Goal: Transaction & Acquisition: Obtain resource

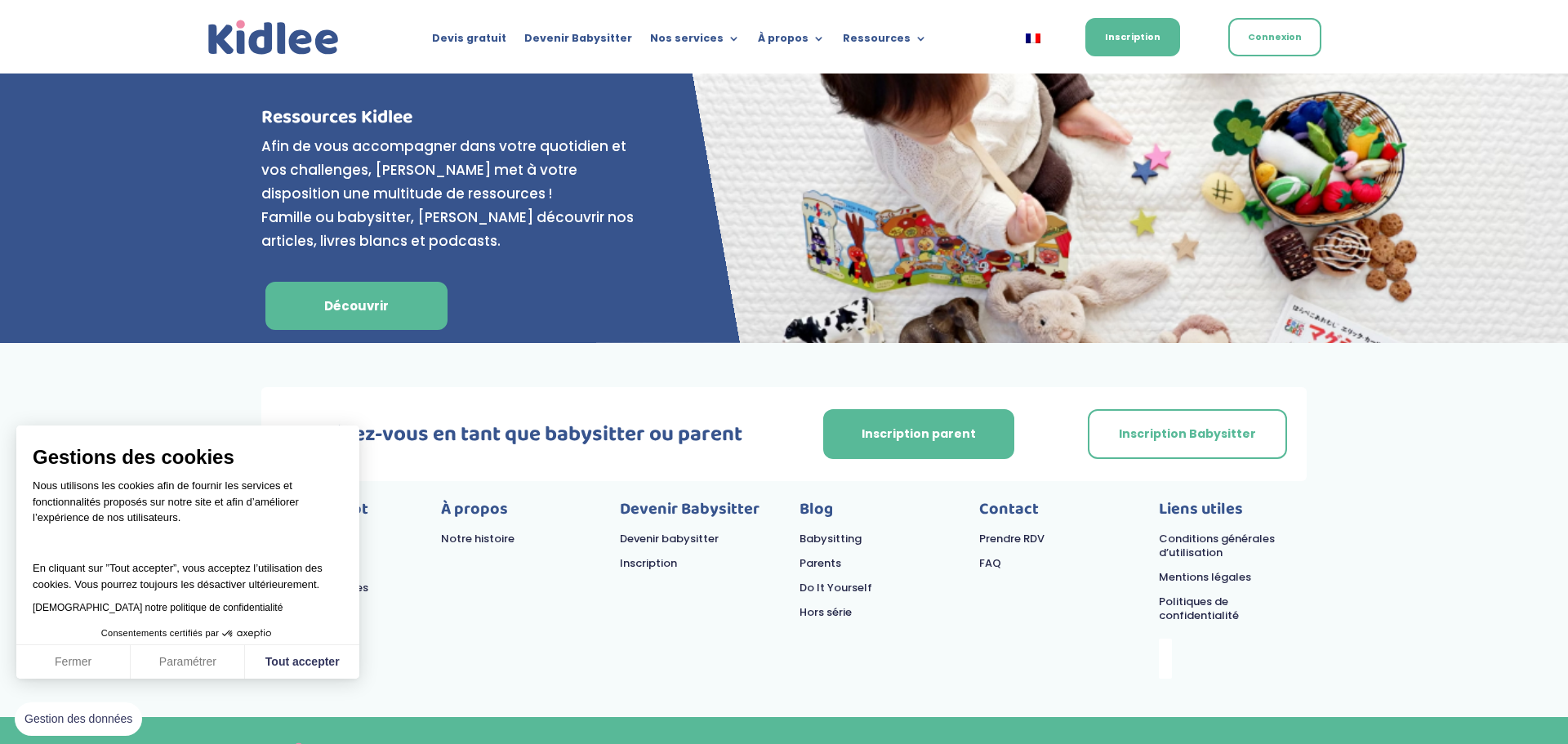
scroll to position [6610, 0]
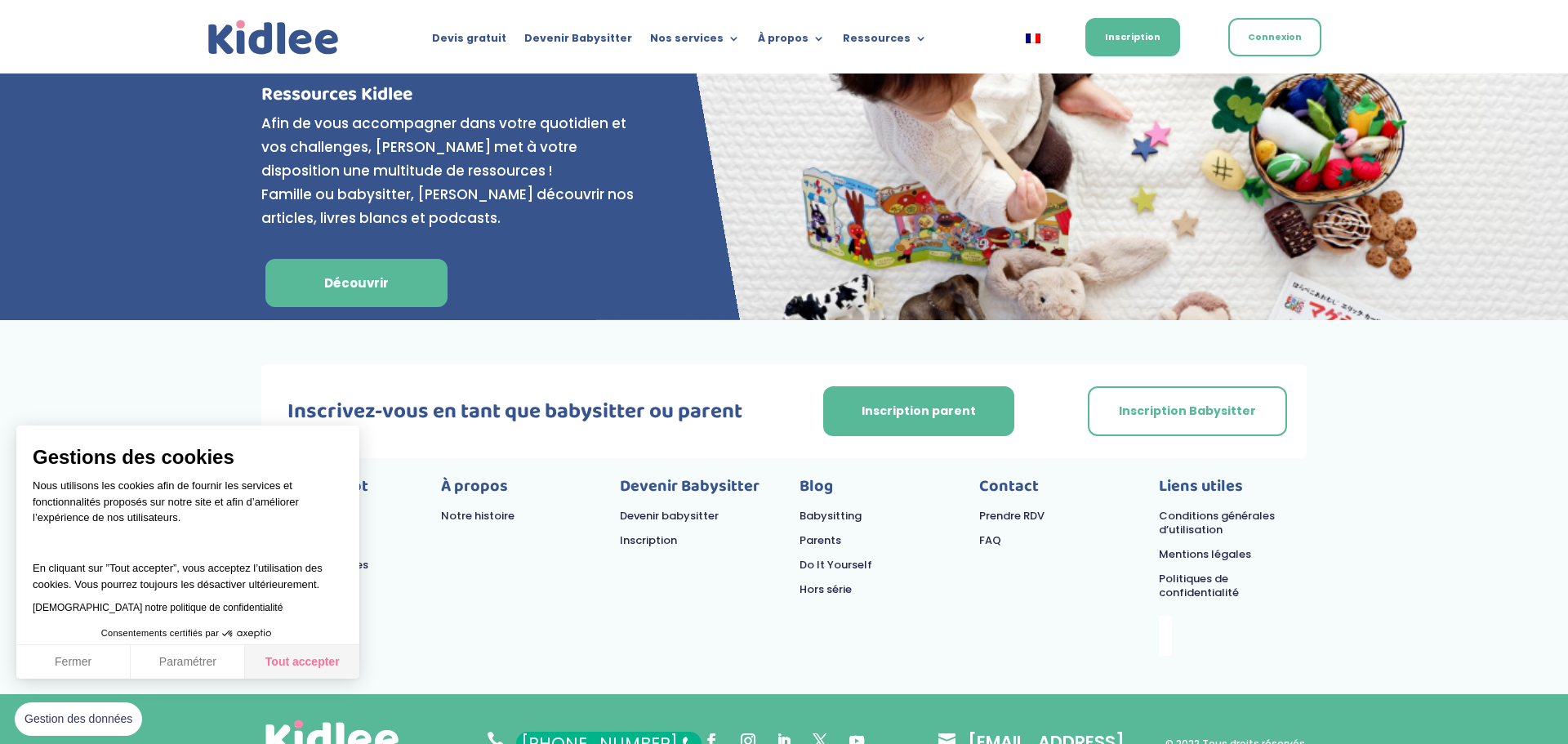
click at [303, 646] on button "Tout accepter" at bounding box center [303, 663] width 115 height 34
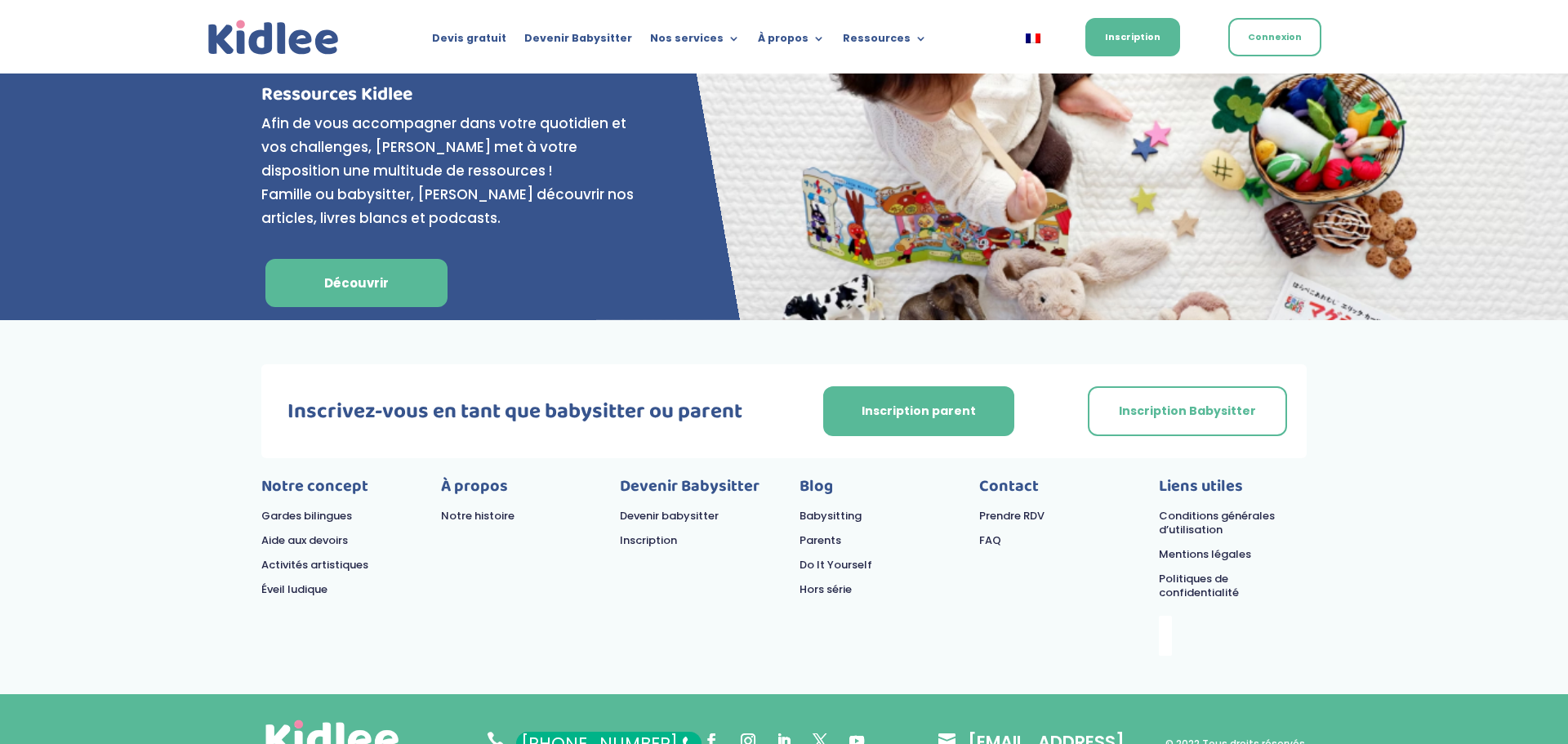
click at [466, 508] on link "Notre histoire" at bounding box center [478, 515] width 73 height 15
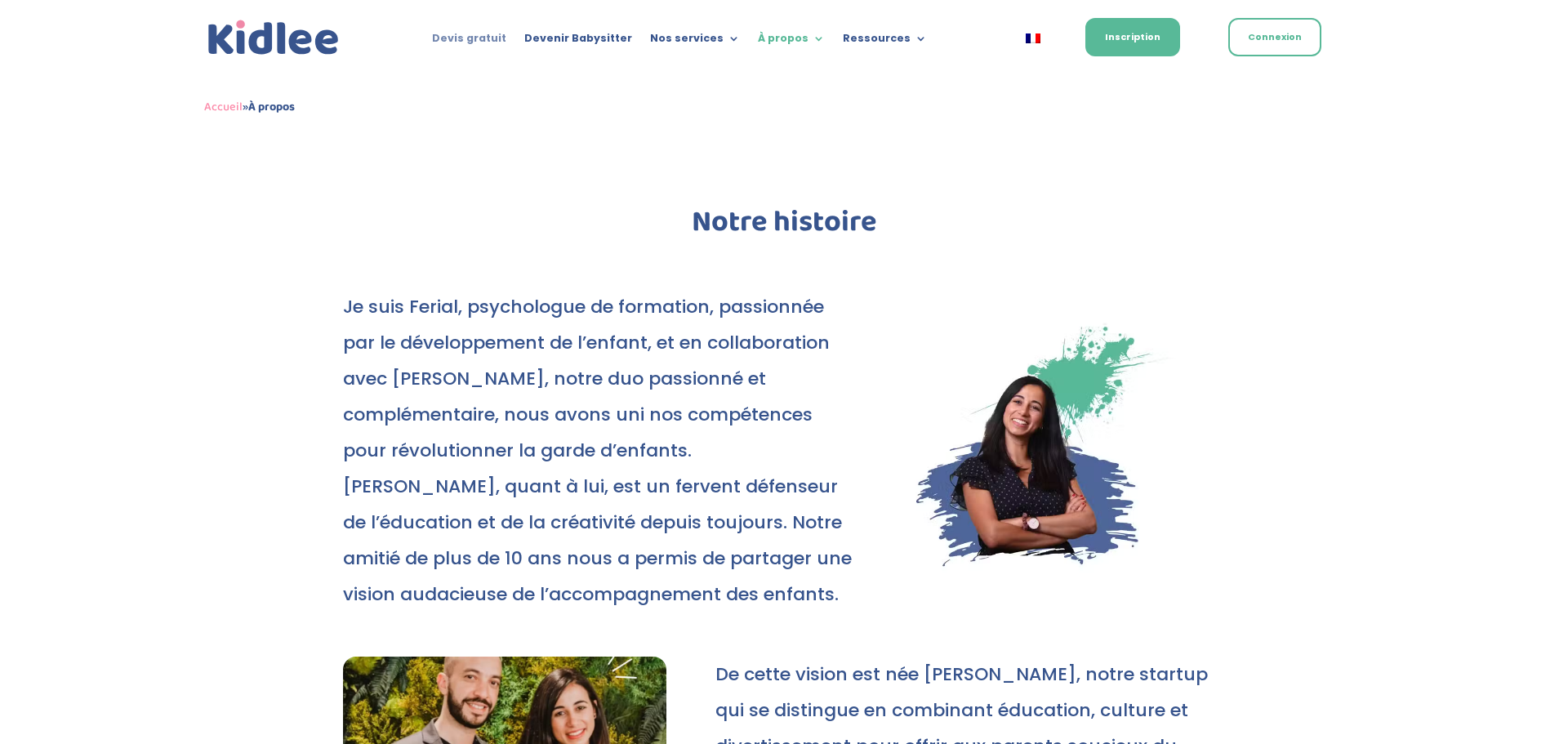
click at [476, 38] on link "Devis gratuit" at bounding box center [469, 41] width 74 height 18
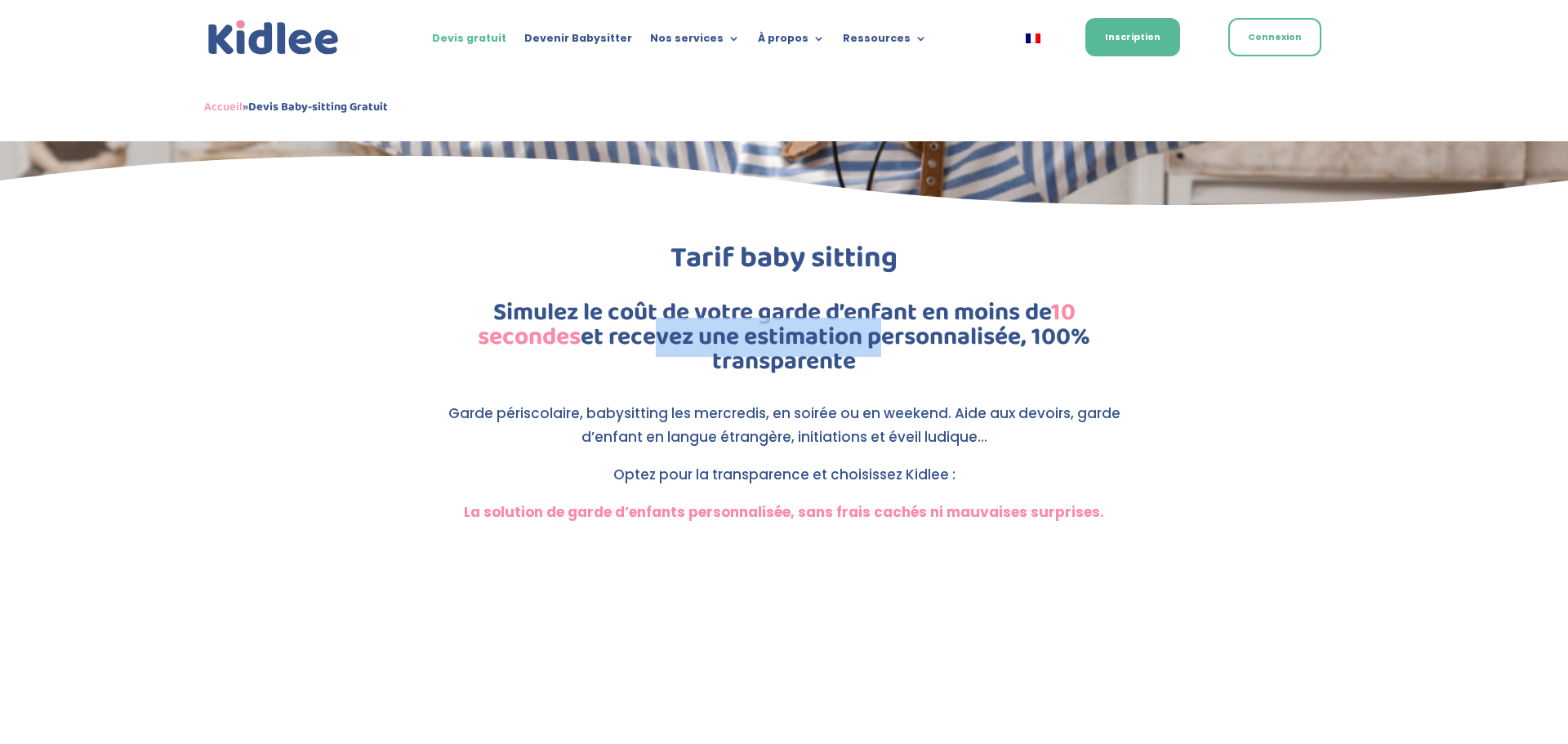
drag, startPoint x: 512, startPoint y: 334, endPoint x: 813, endPoint y: 356, distance: 301.8
click at [810, 356] on h2 "Simulez le coût de votre garde d’enfant en moins de 10 secondes et recevez une …" at bounding box center [784, 341] width 719 height 81
click at [868, 358] on div "Tarif baby sitting Simulez le coût de votre garde d’enfant en moins de 10 secon…" at bounding box center [784, 384] width 719 height 281
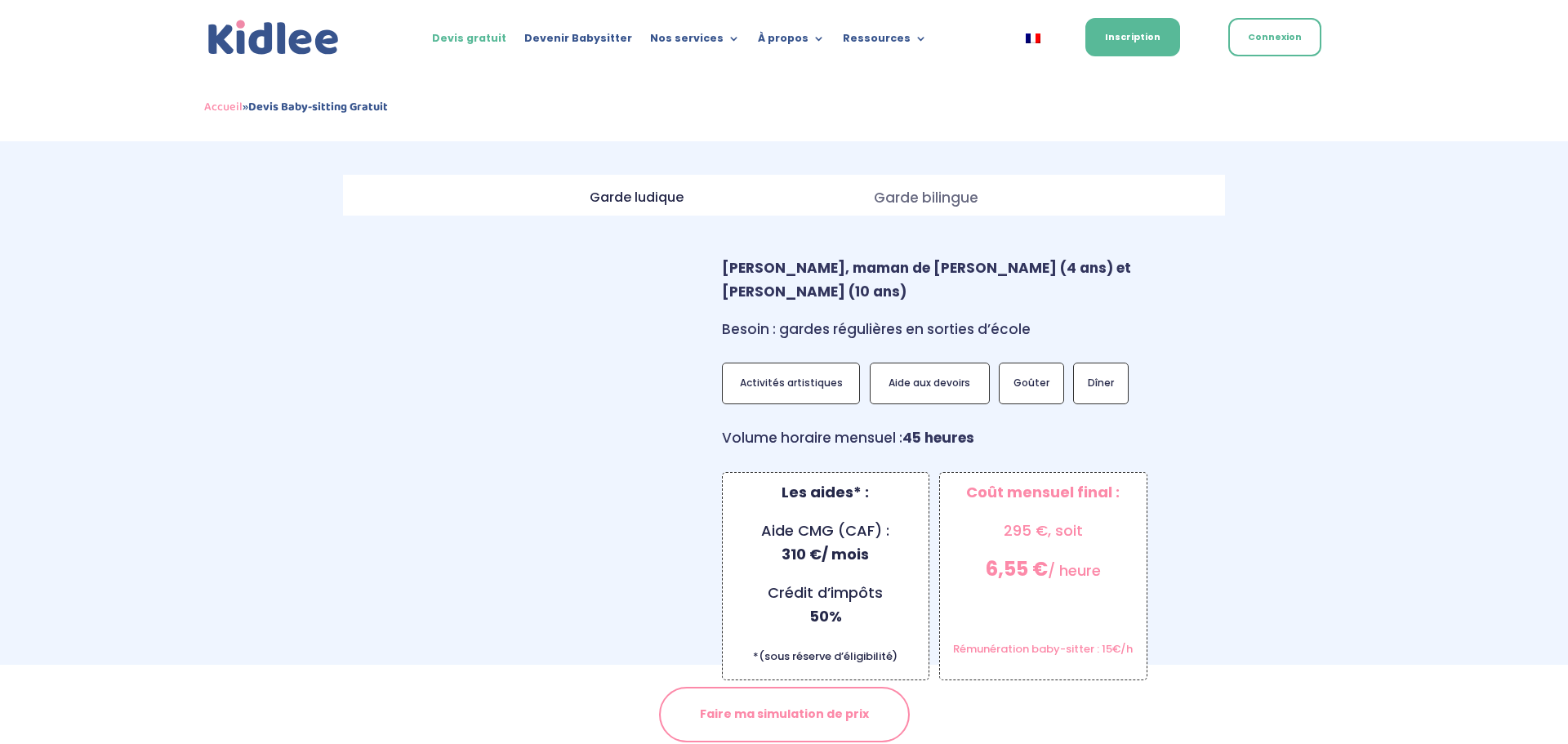
scroll to position [1404, 0]
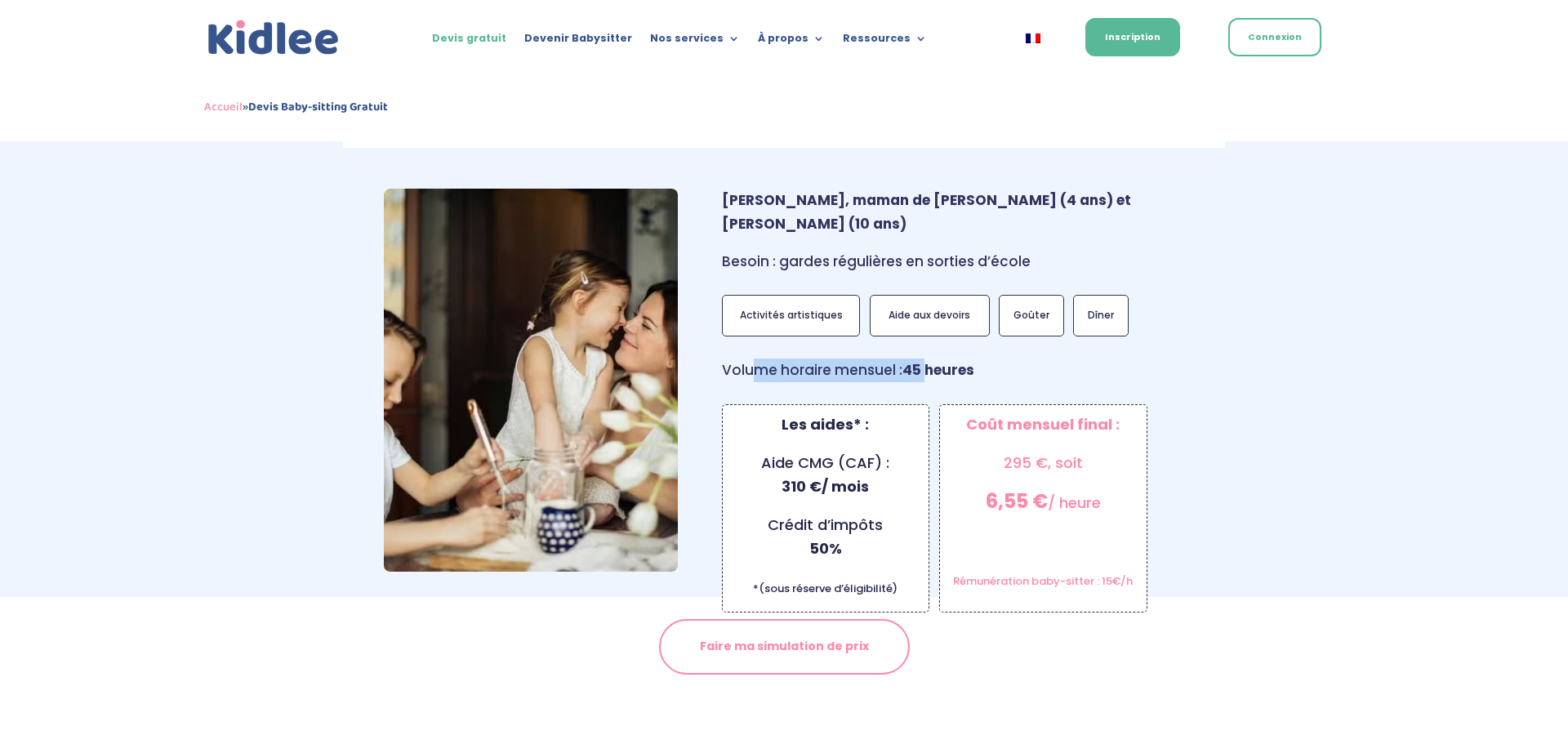
drag, startPoint x: 753, startPoint y: 318, endPoint x: 941, endPoint y: 324, distance: 188.1
click at [939, 358] on p "Volume horaire mensuel : 45 heures" at bounding box center [953, 370] width 462 height 23
click at [951, 191] on strong "[PERSON_NAME], maman de [PERSON_NAME] (4 ans) et [PERSON_NAME] (10 ans)" at bounding box center [926, 212] width 409 height 43
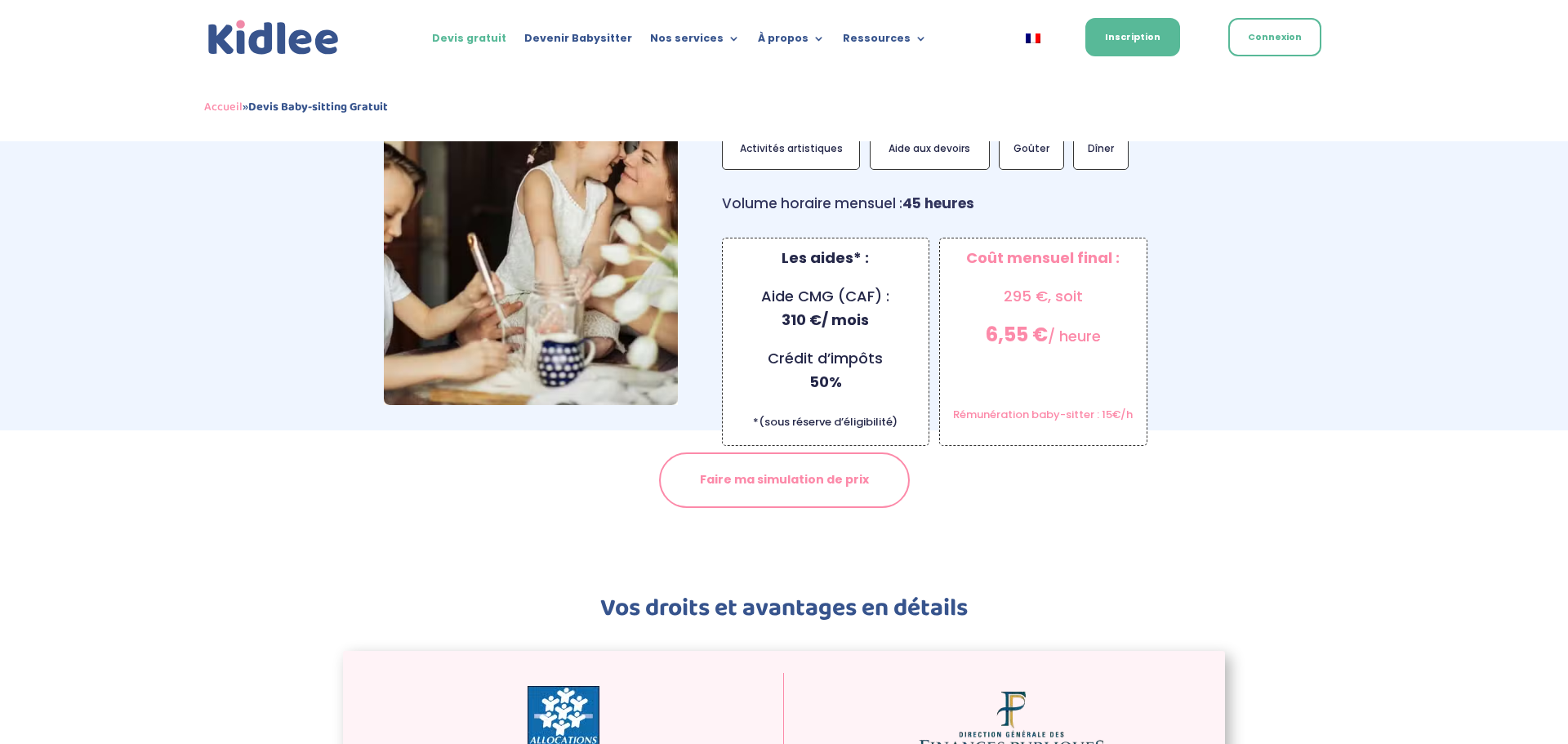
scroll to position [1595, 0]
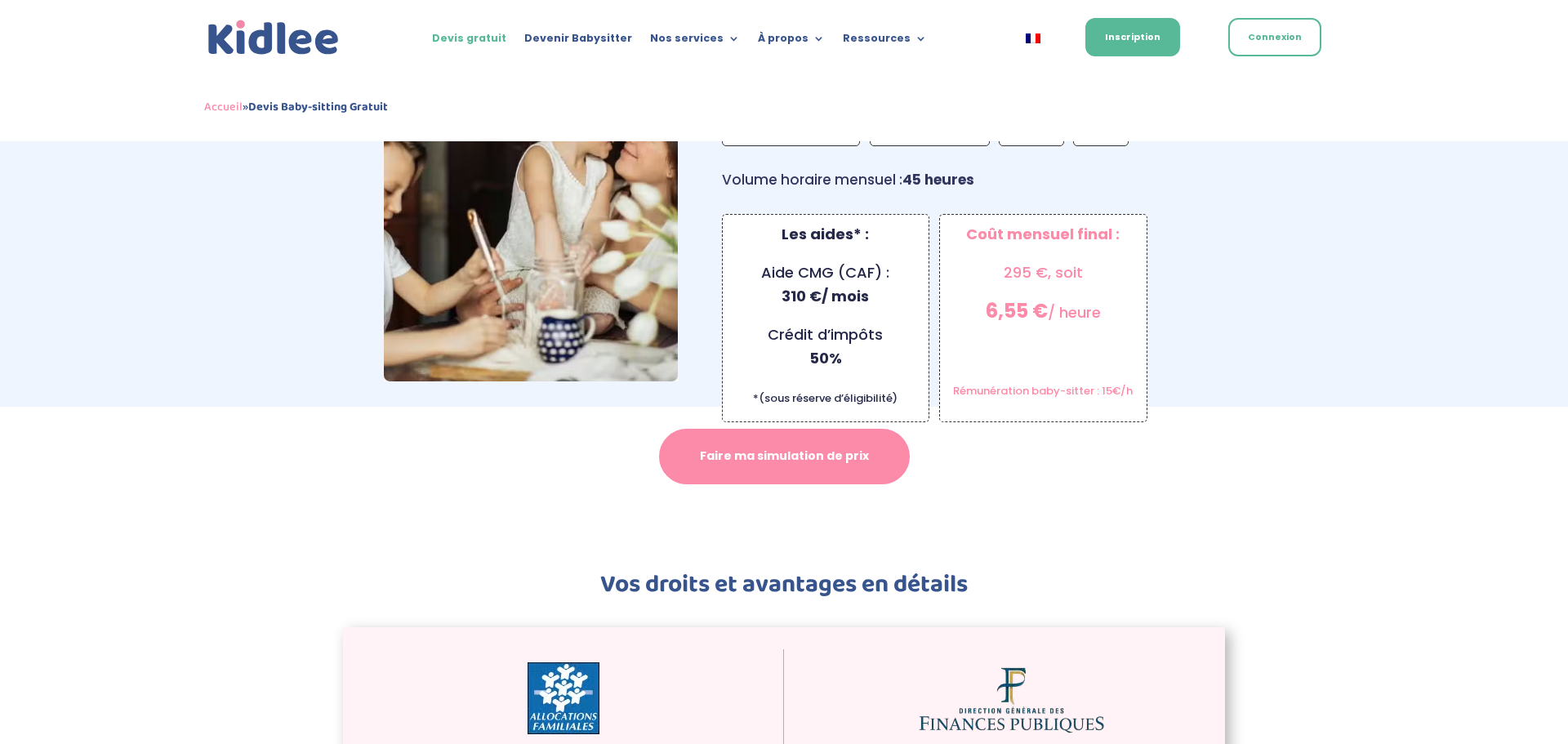
click at [777, 441] on link "Faire ma simulation de prix" at bounding box center [784, 457] width 251 height 56
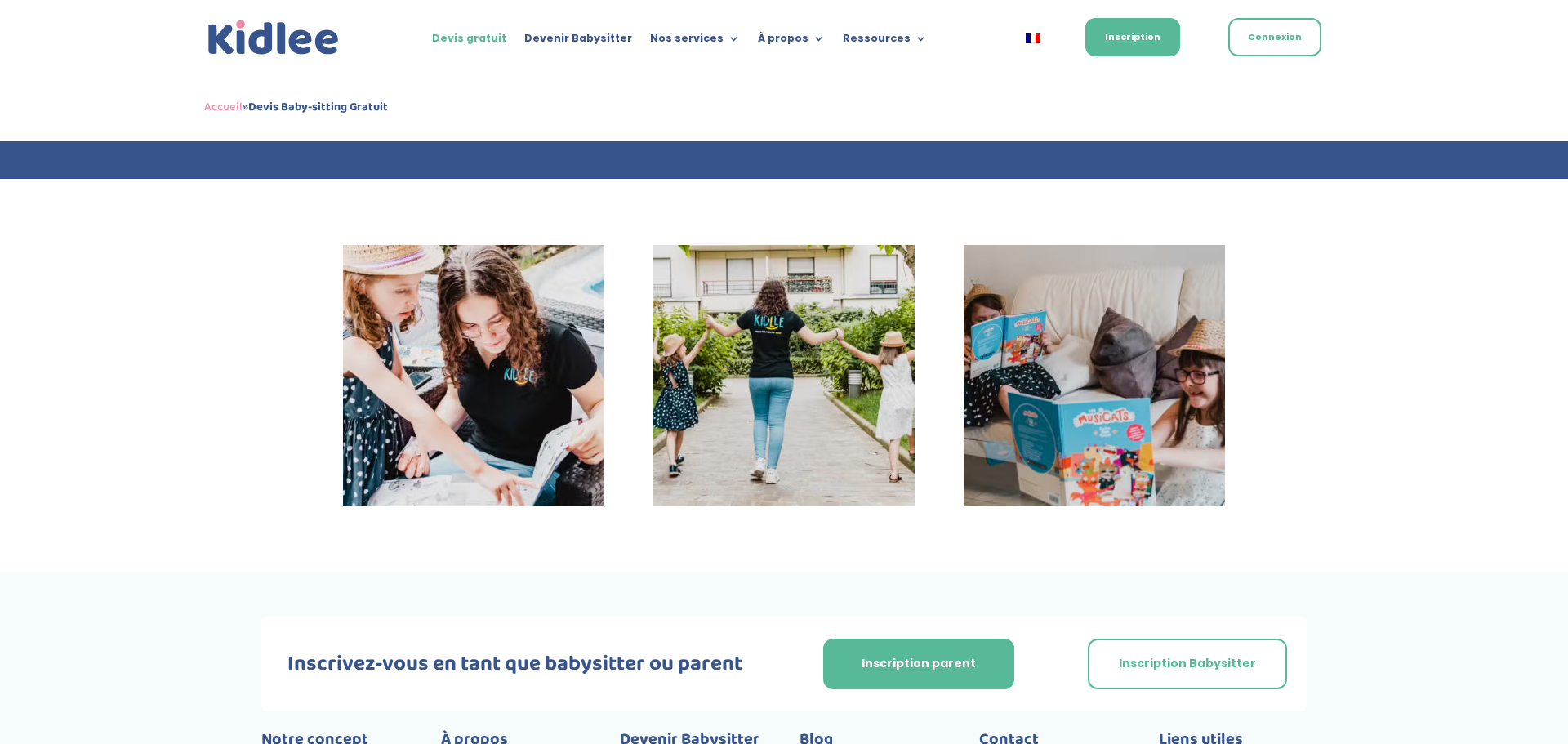
scroll to position [4053, 0]
